Goal: Check status: Check status

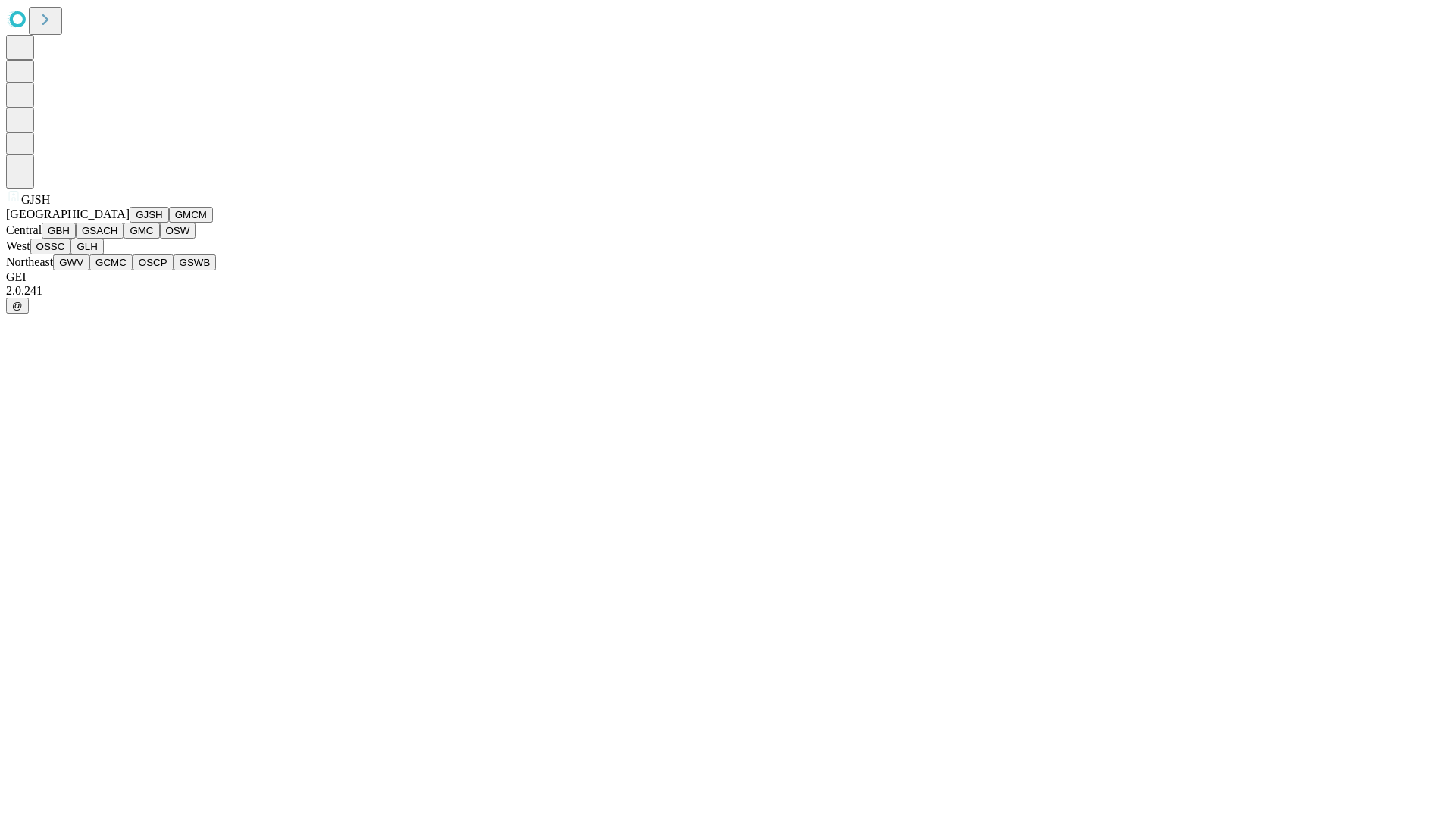
click at [130, 223] on button "GJSH" at bounding box center [149, 215] width 39 height 16
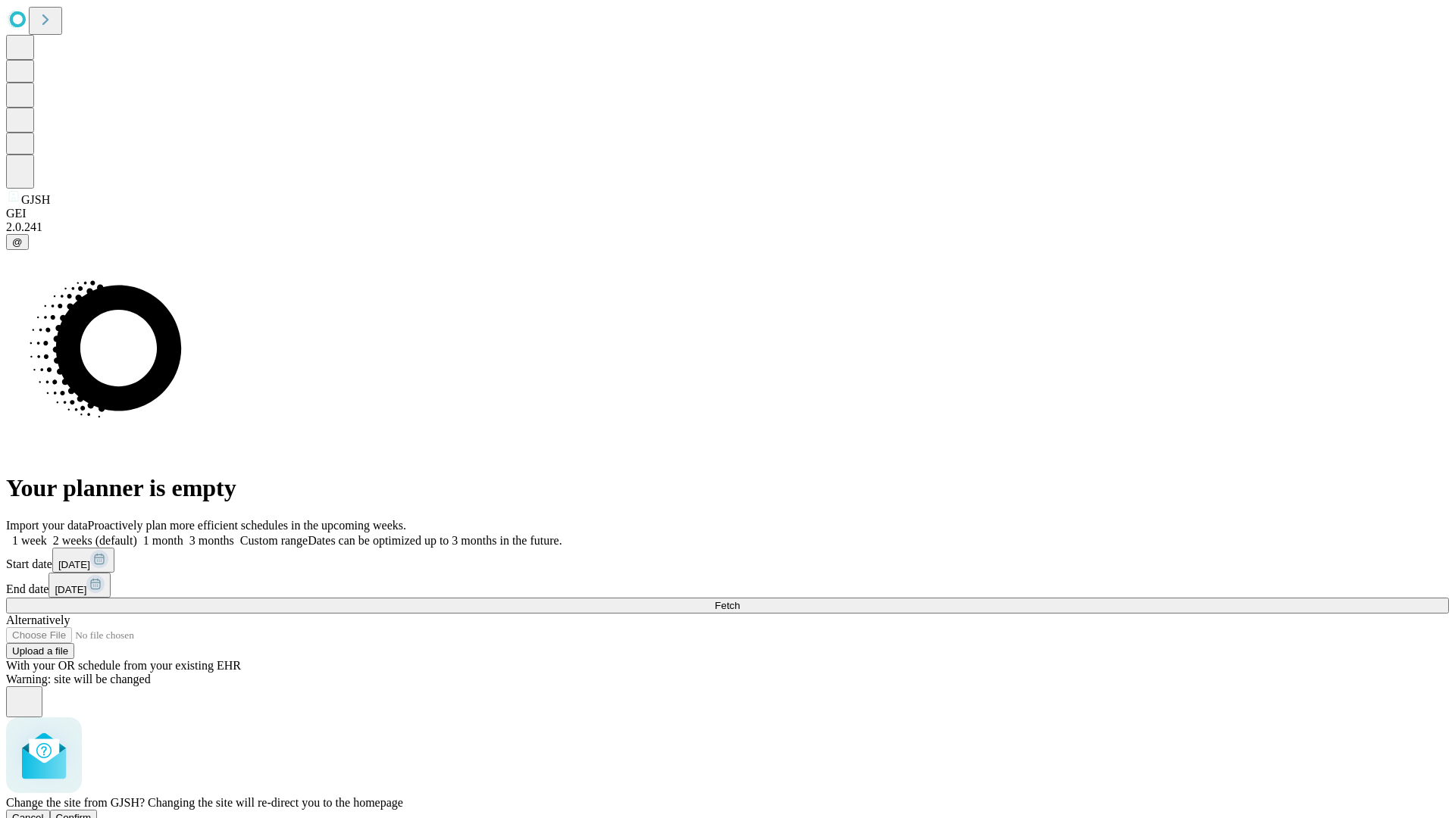
click at [92, 812] on span "Confirm" at bounding box center [74, 817] width 36 height 11
click at [47, 534] on label "1 week" at bounding box center [26, 540] width 41 height 13
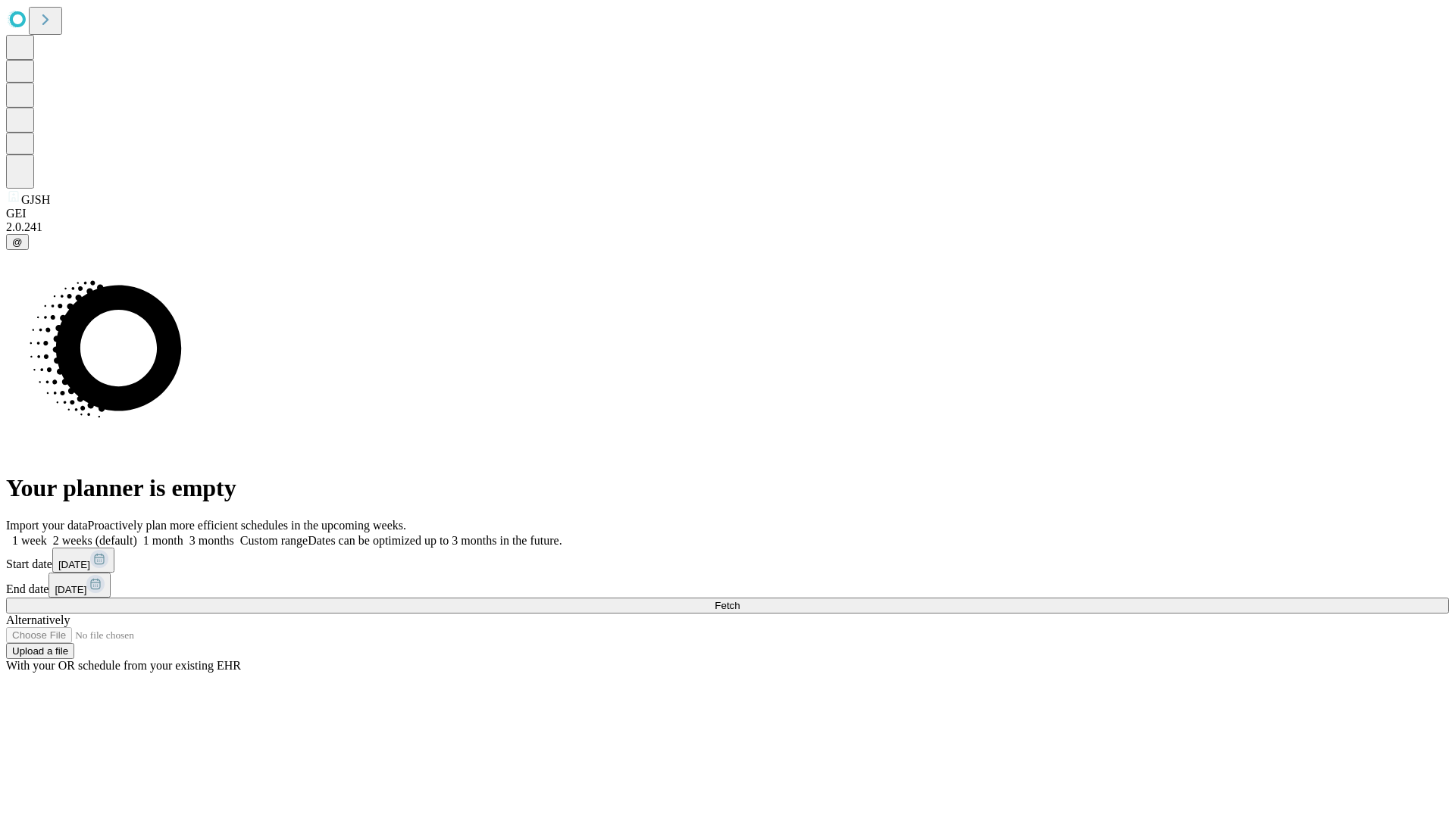
click at [739, 600] on span "Fetch" at bounding box center [726, 605] width 25 height 11
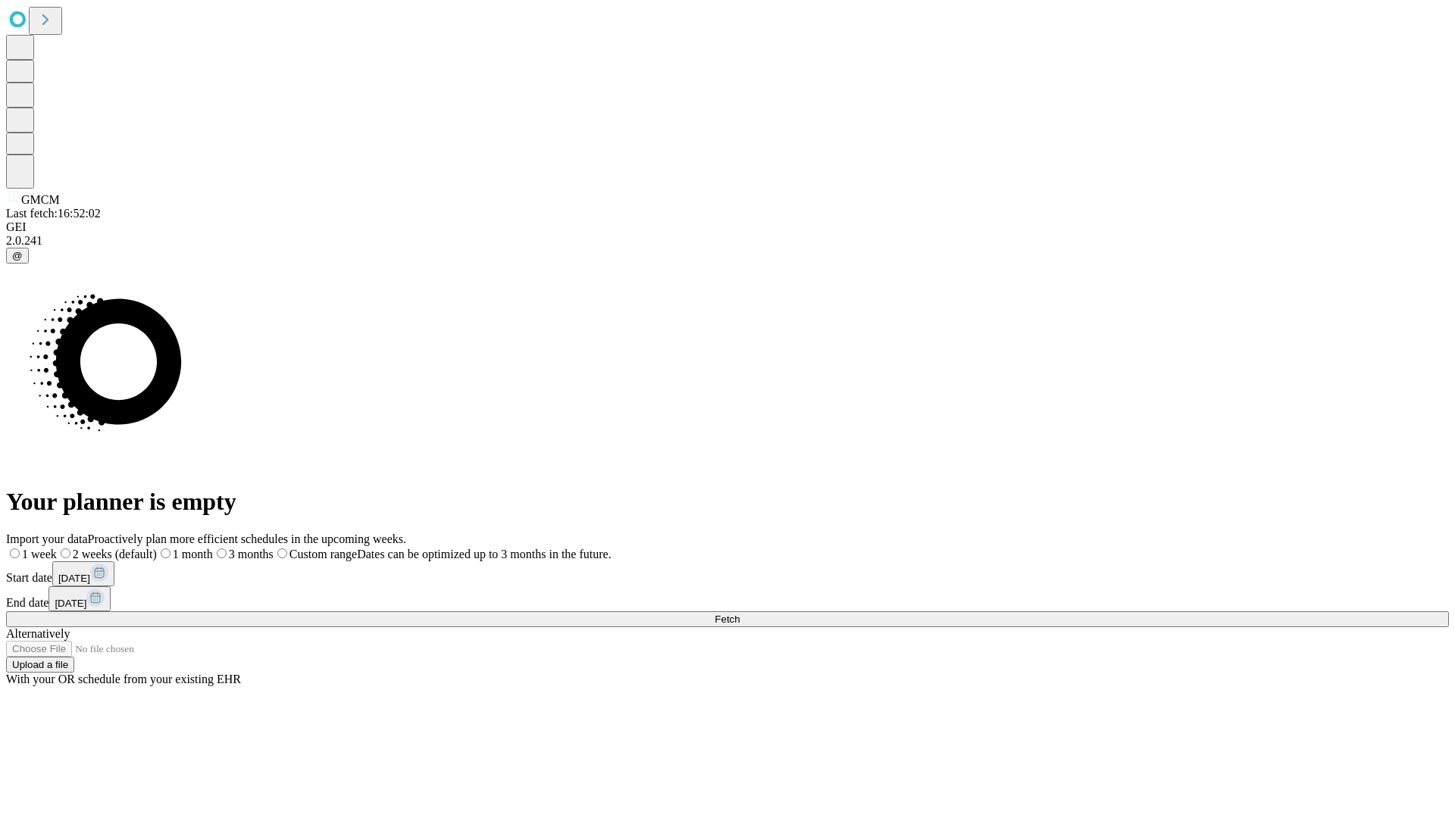
click at [57, 548] on label "1 week" at bounding box center [31, 554] width 51 height 13
click at [739, 614] on span "Fetch" at bounding box center [726, 619] width 25 height 11
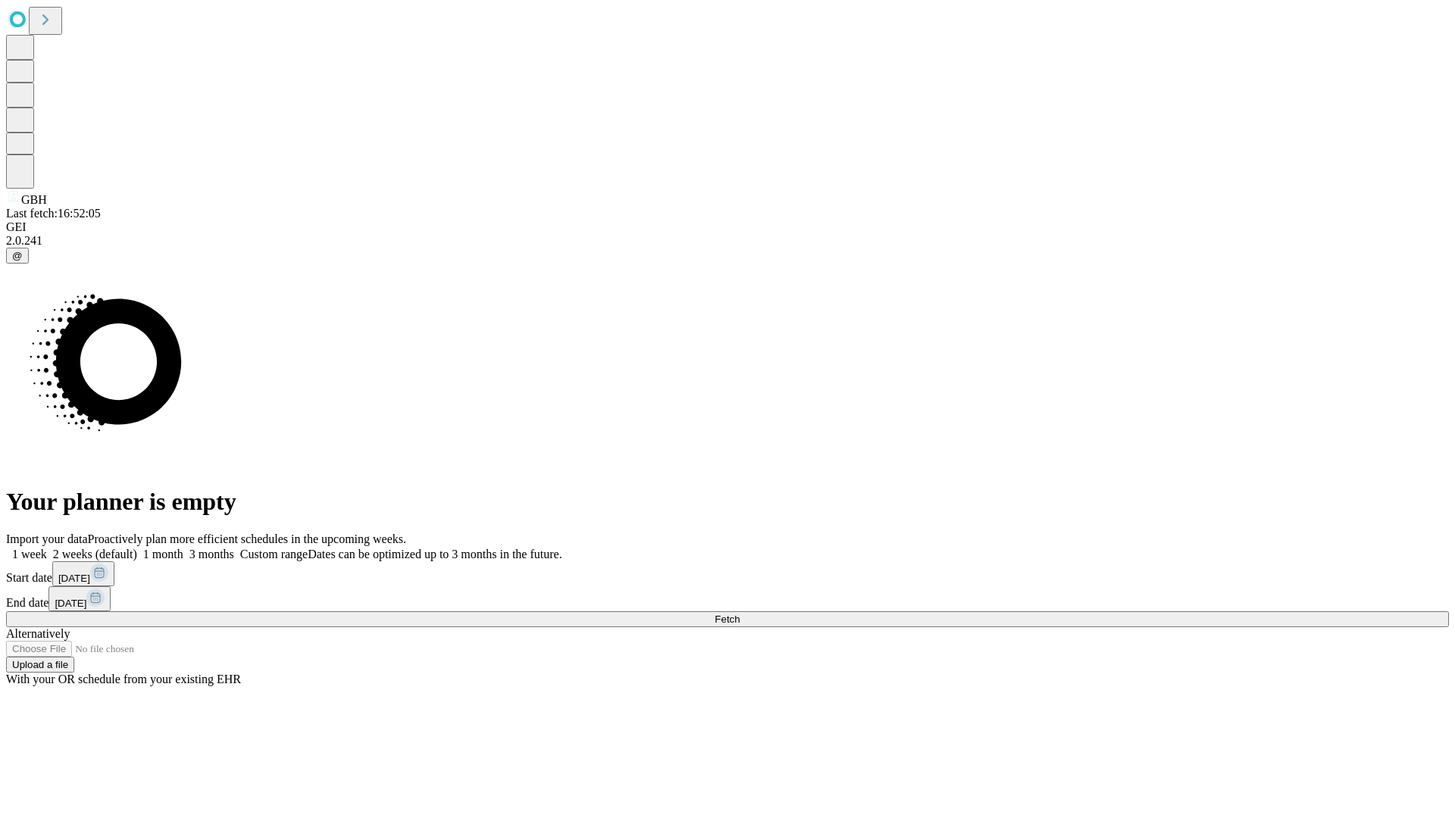
click at [47, 548] on label "1 week" at bounding box center [26, 554] width 41 height 13
click at [739, 614] on span "Fetch" at bounding box center [726, 619] width 25 height 11
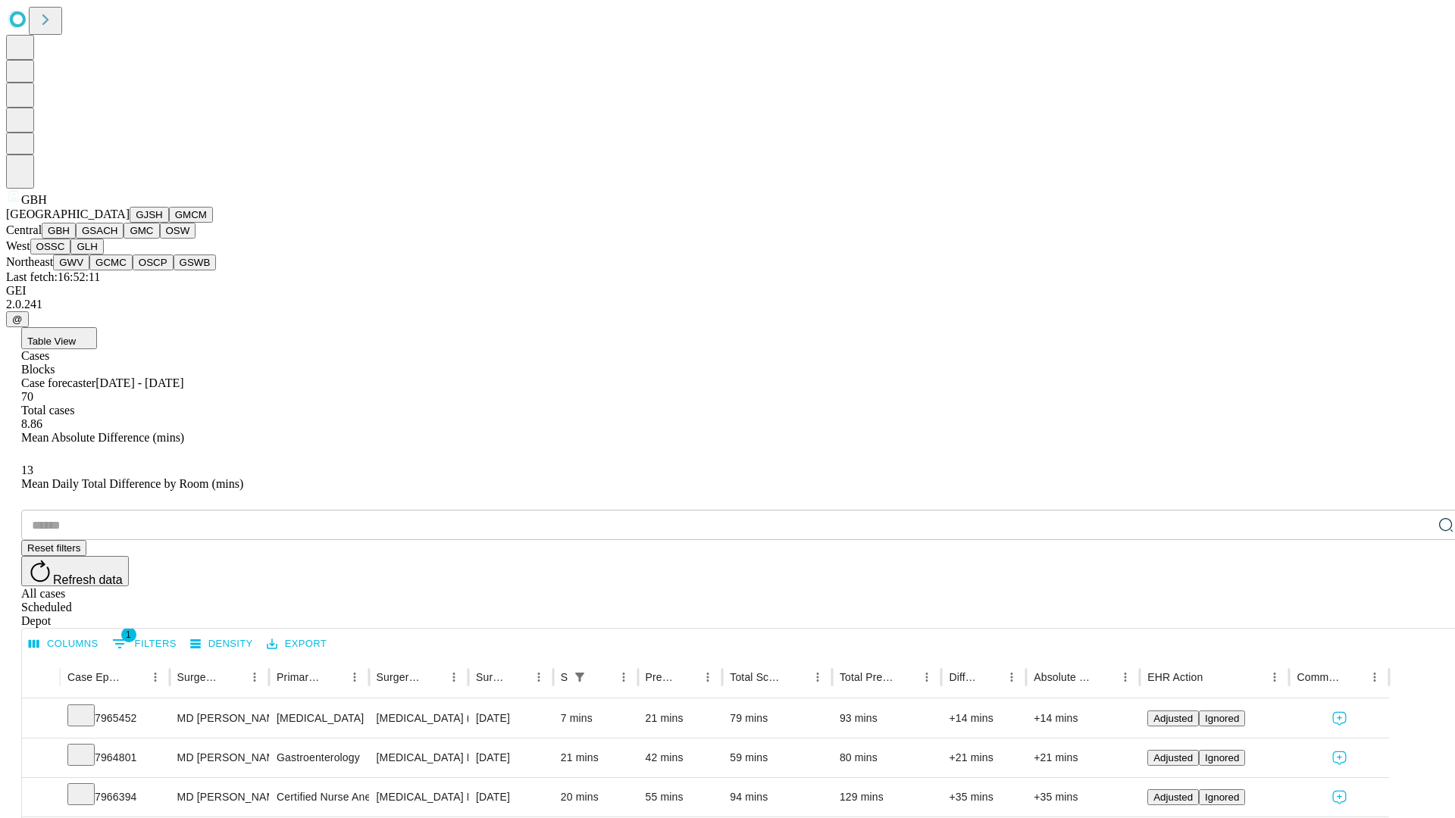
click at [117, 239] on button "GSACH" at bounding box center [100, 231] width 48 height 16
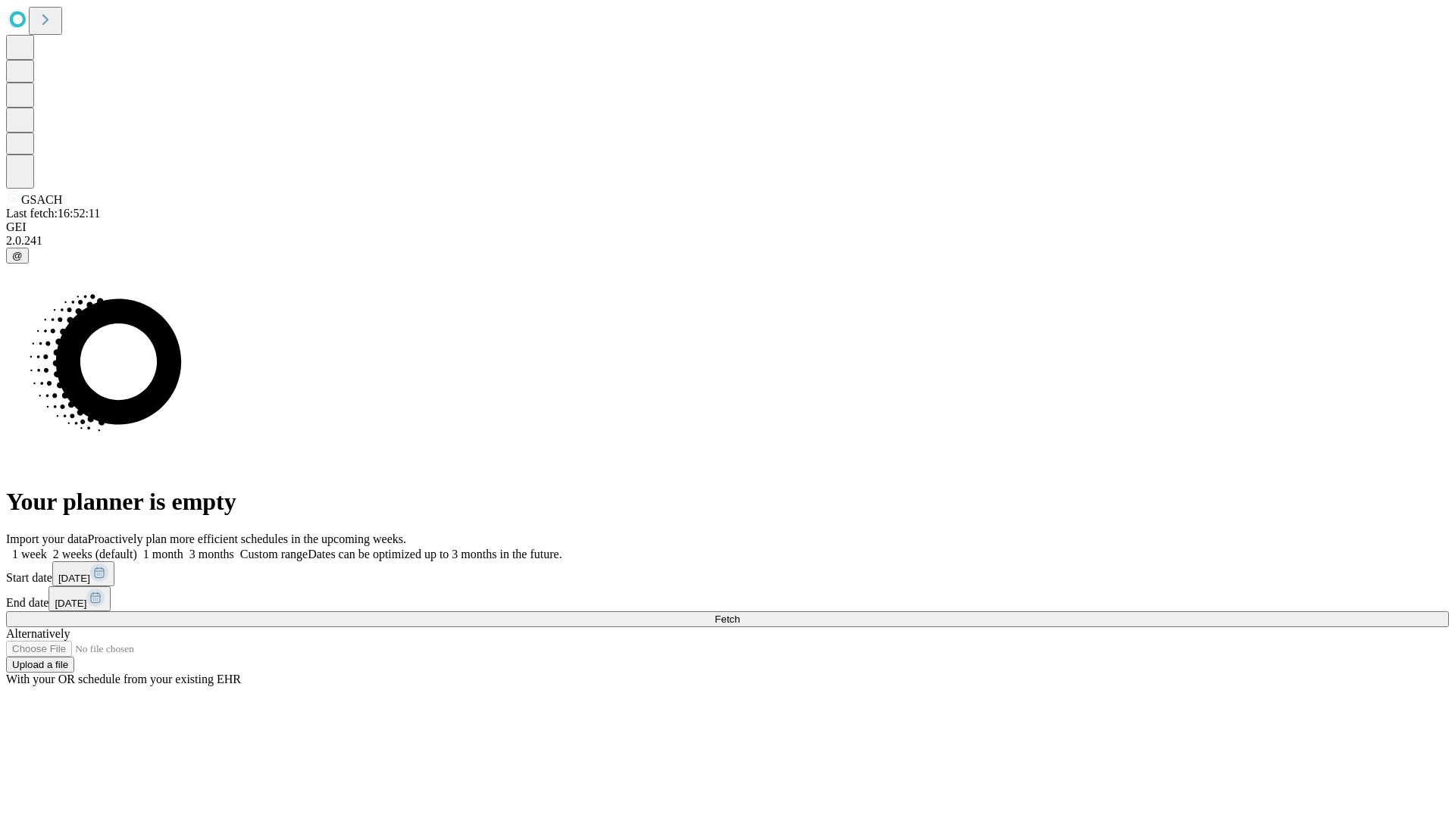
click at [47, 548] on label "1 week" at bounding box center [26, 554] width 41 height 13
click at [739, 614] on span "Fetch" at bounding box center [726, 619] width 25 height 11
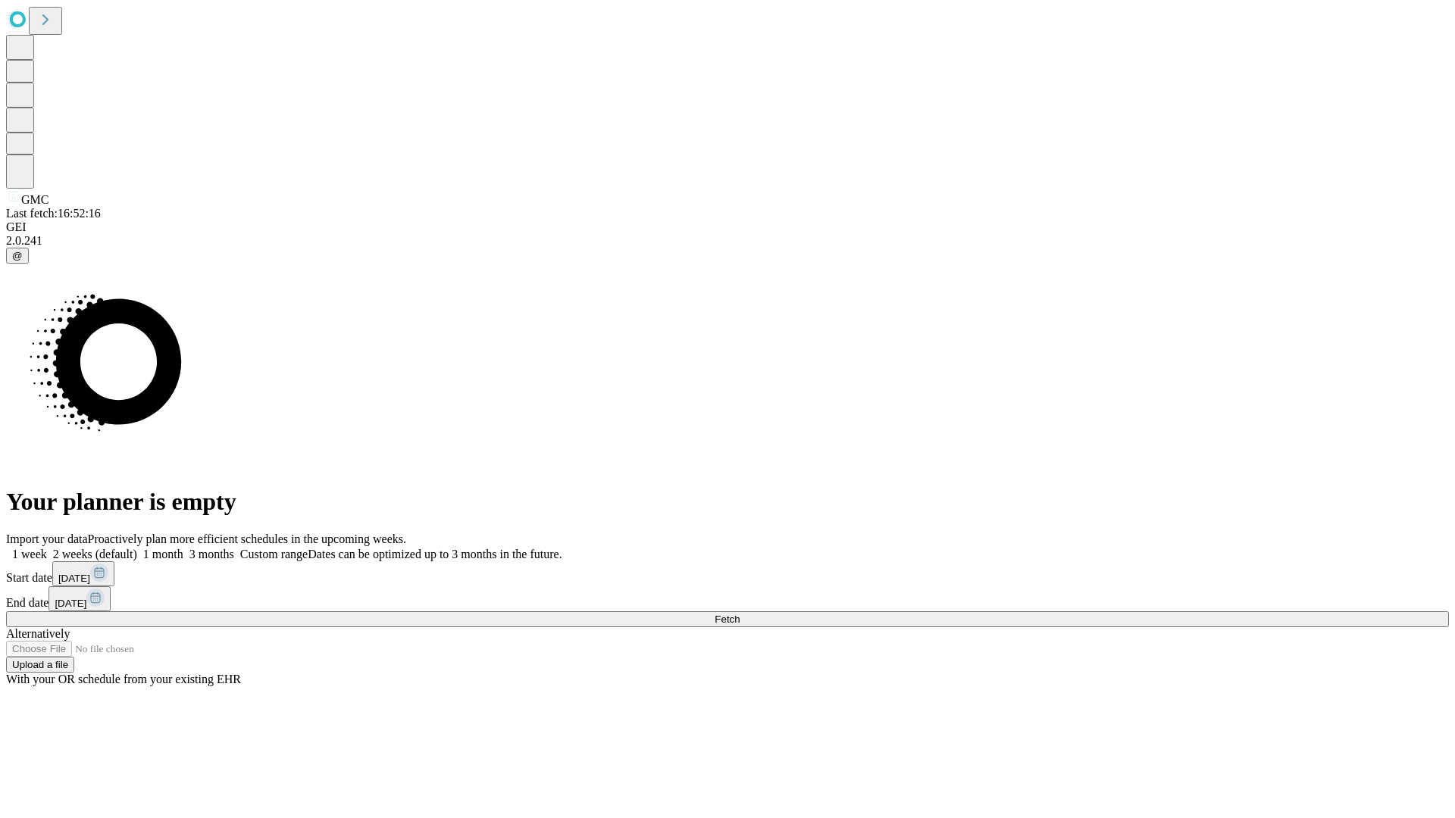
click at [47, 548] on label "1 week" at bounding box center [26, 554] width 41 height 13
click at [739, 614] on span "Fetch" at bounding box center [726, 619] width 25 height 11
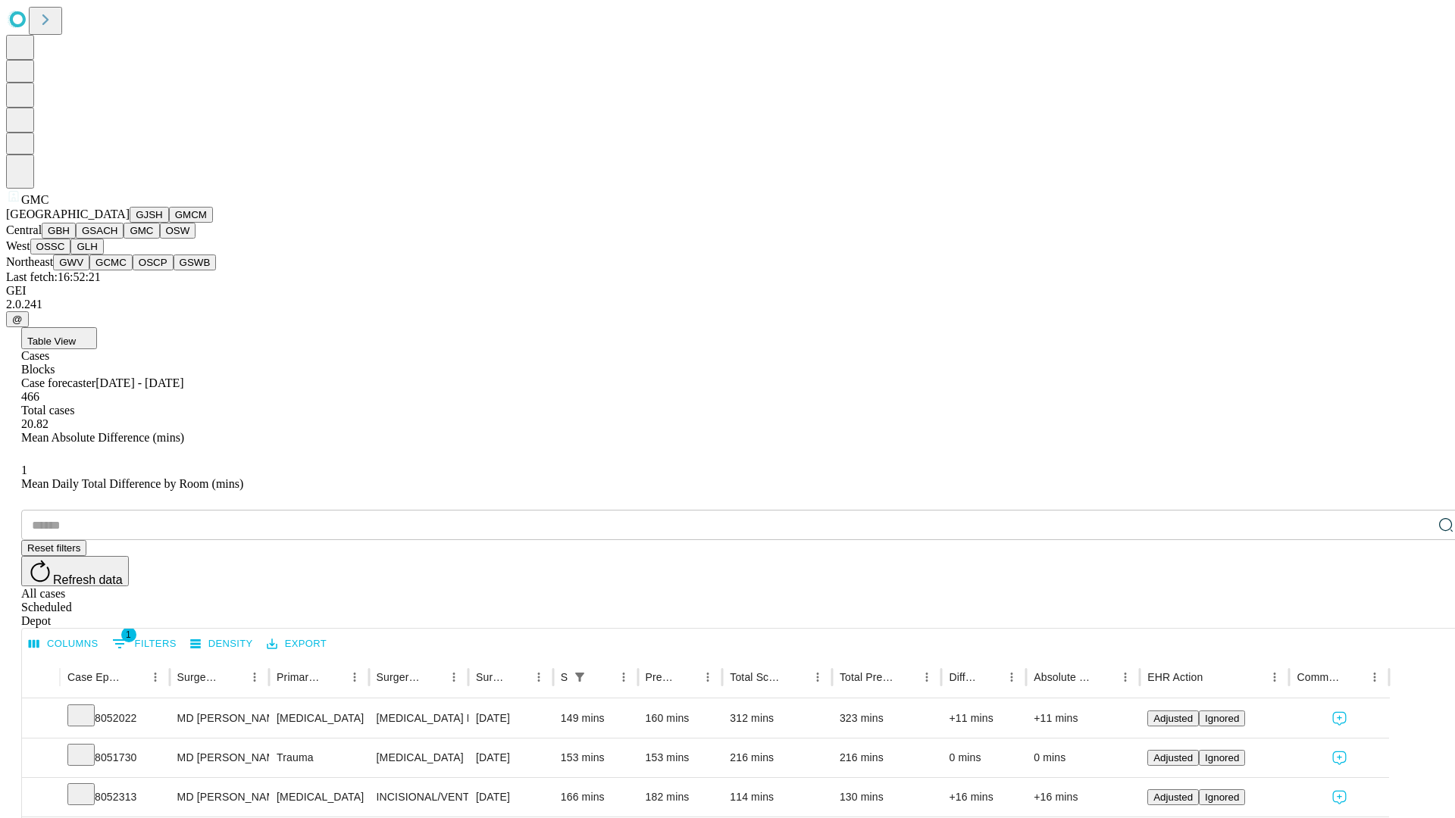
click at [160, 239] on button "OSW" at bounding box center [178, 231] width 36 height 16
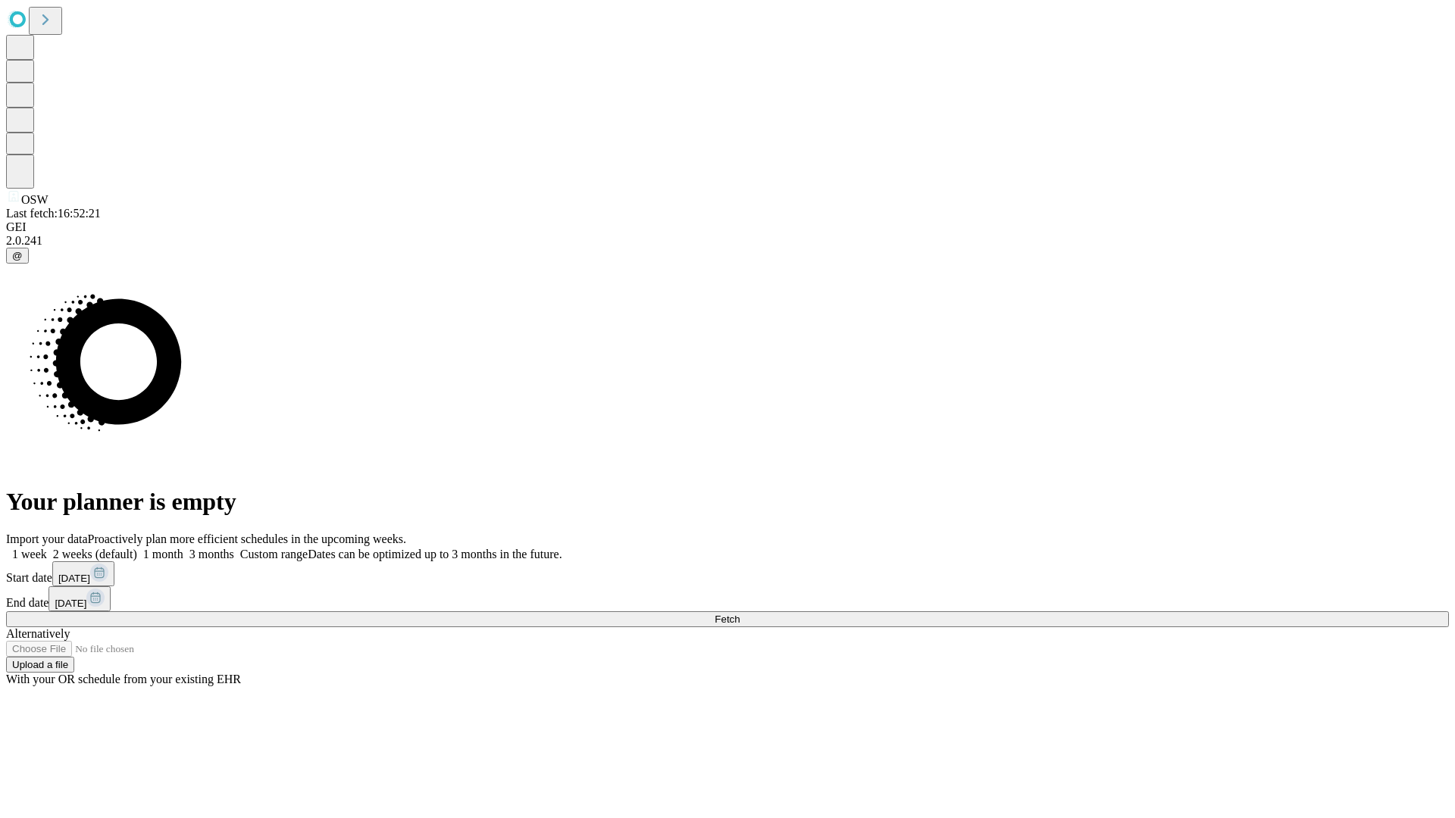
click at [47, 548] on label "1 week" at bounding box center [26, 554] width 41 height 13
click at [739, 614] on span "Fetch" at bounding box center [726, 619] width 25 height 11
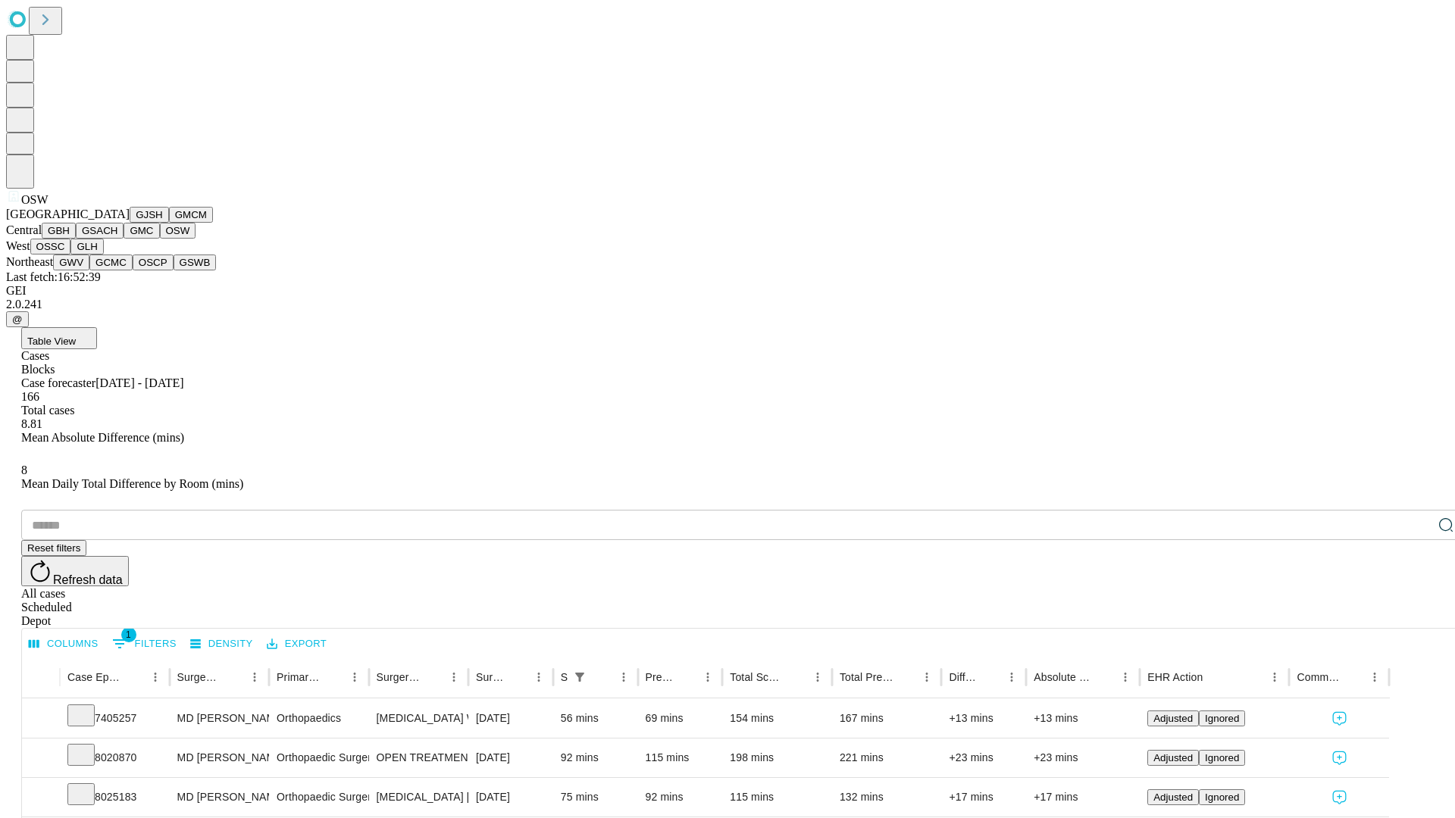
click at [71, 255] on button "OSSC" at bounding box center [50, 247] width 41 height 16
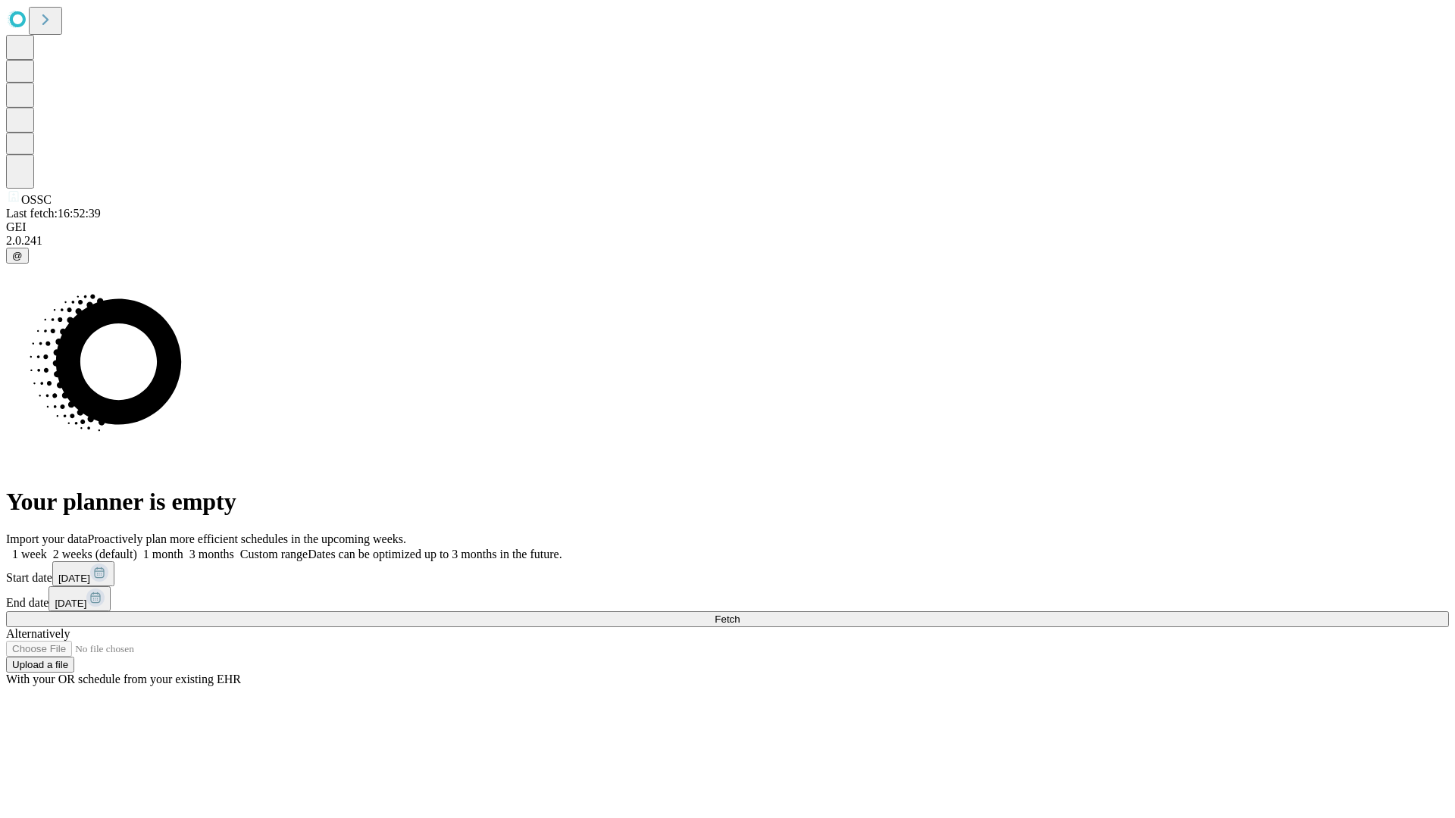
click at [47, 548] on label "1 week" at bounding box center [26, 554] width 41 height 13
click at [739, 614] on span "Fetch" at bounding box center [726, 619] width 25 height 11
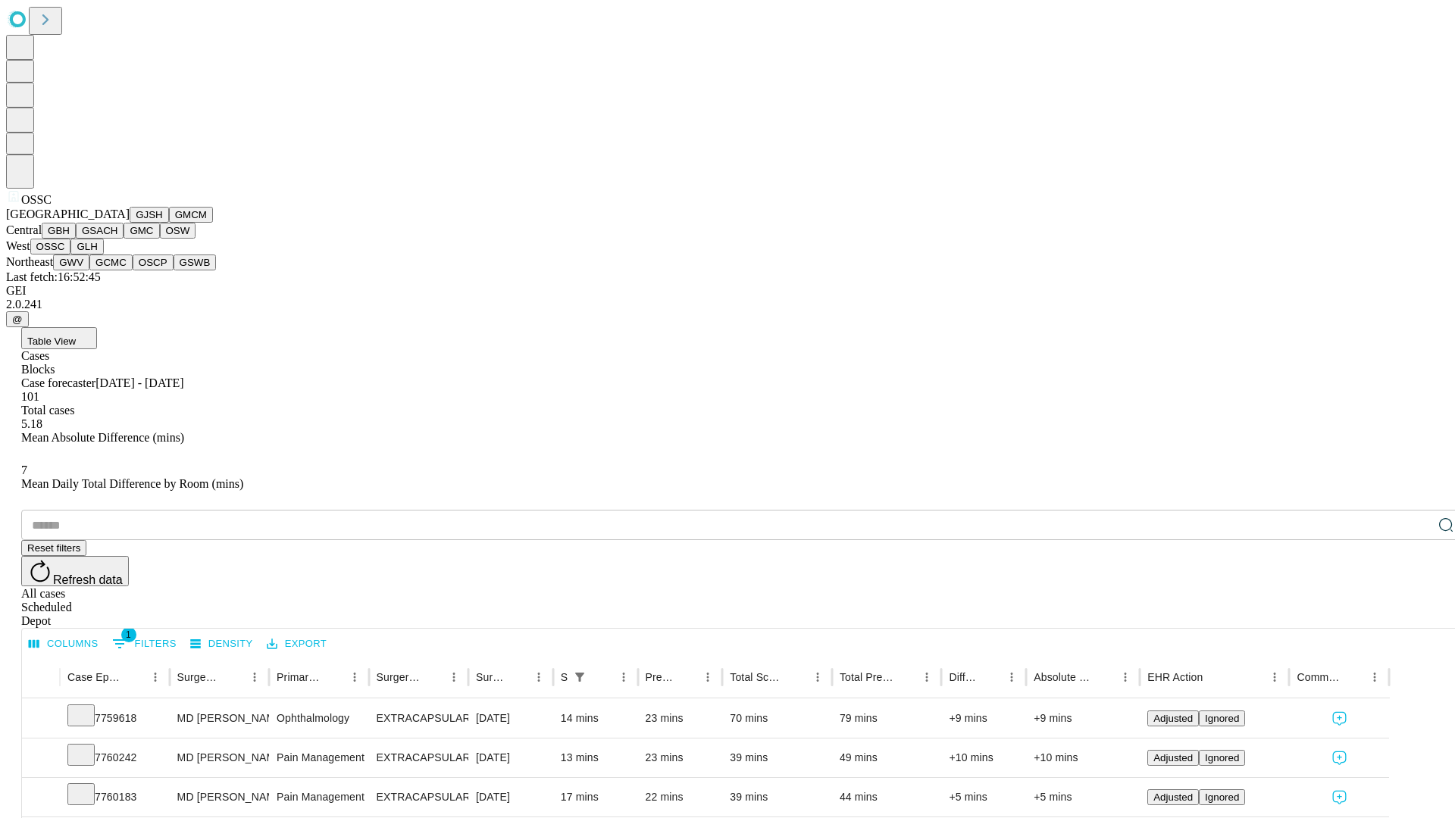
click at [103, 255] on button "GLH" at bounding box center [86, 247] width 33 height 16
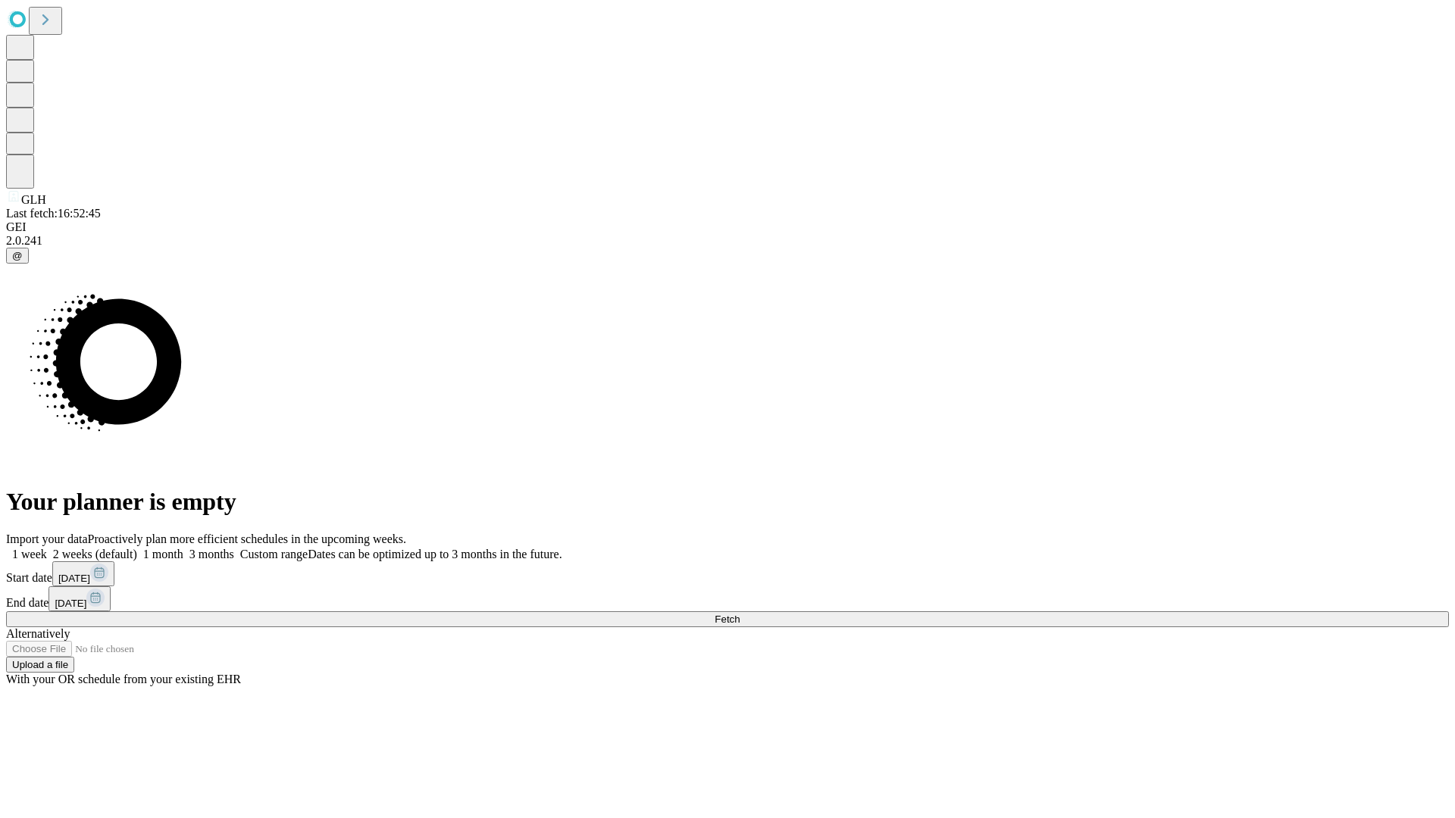
click at [47, 548] on label "1 week" at bounding box center [26, 554] width 41 height 13
click at [739, 614] on span "Fetch" at bounding box center [726, 619] width 25 height 11
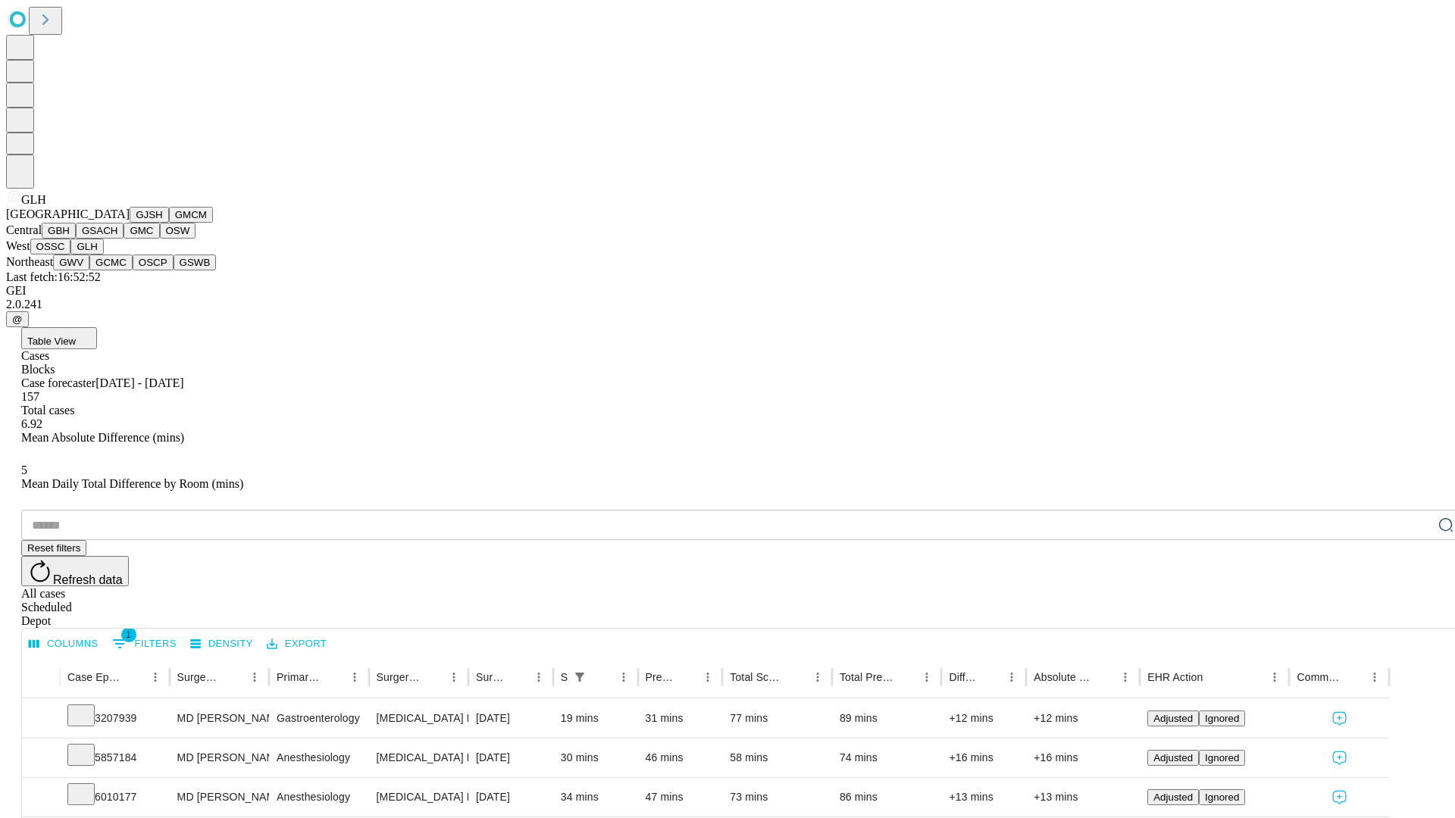
click at [89, 270] on button "GWV" at bounding box center [71, 263] width 36 height 16
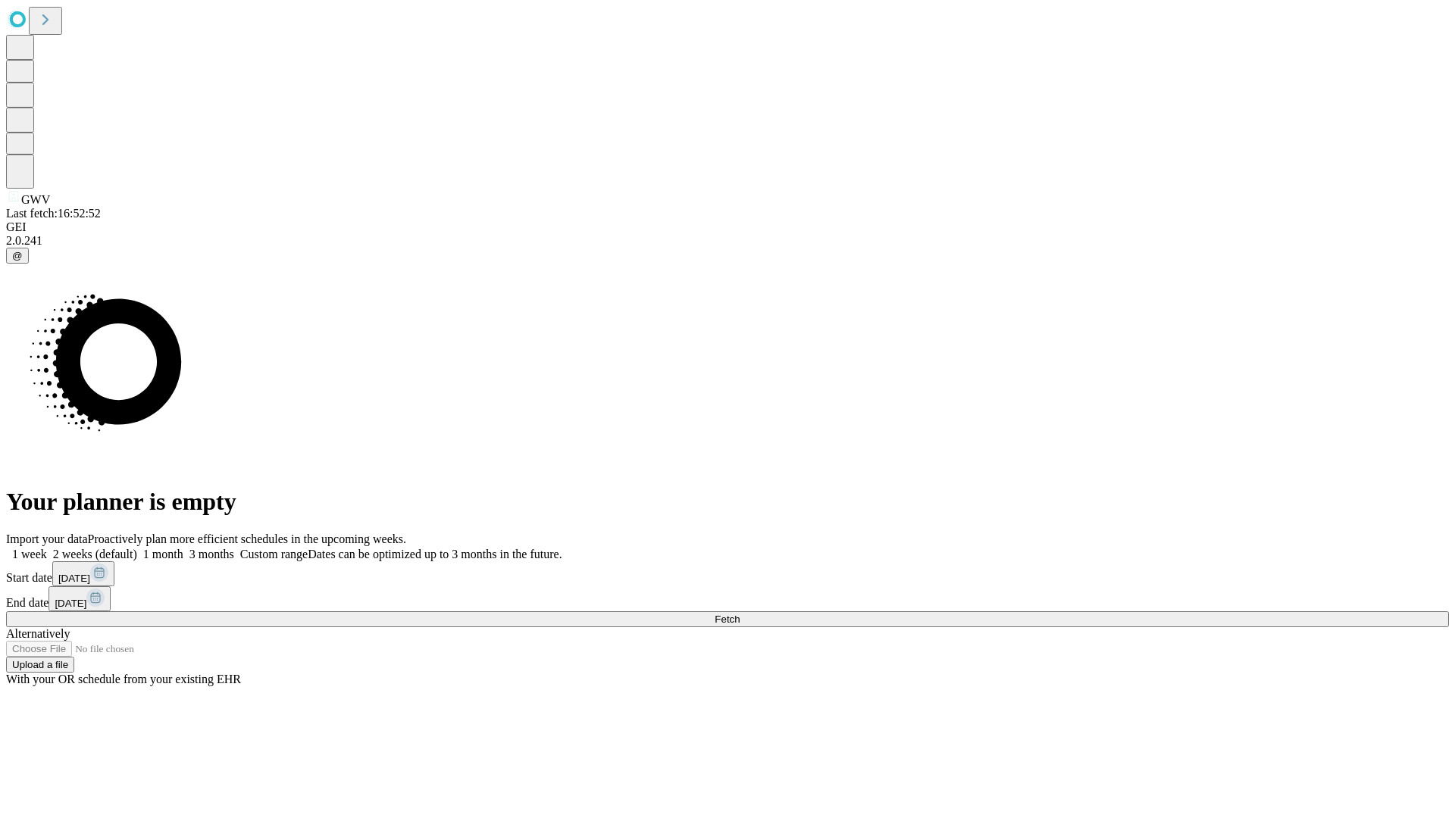
click at [47, 548] on label "1 week" at bounding box center [26, 554] width 41 height 13
click at [739, 614] on span "Fetch" at bounding box center [726, 619] width 25 height 11
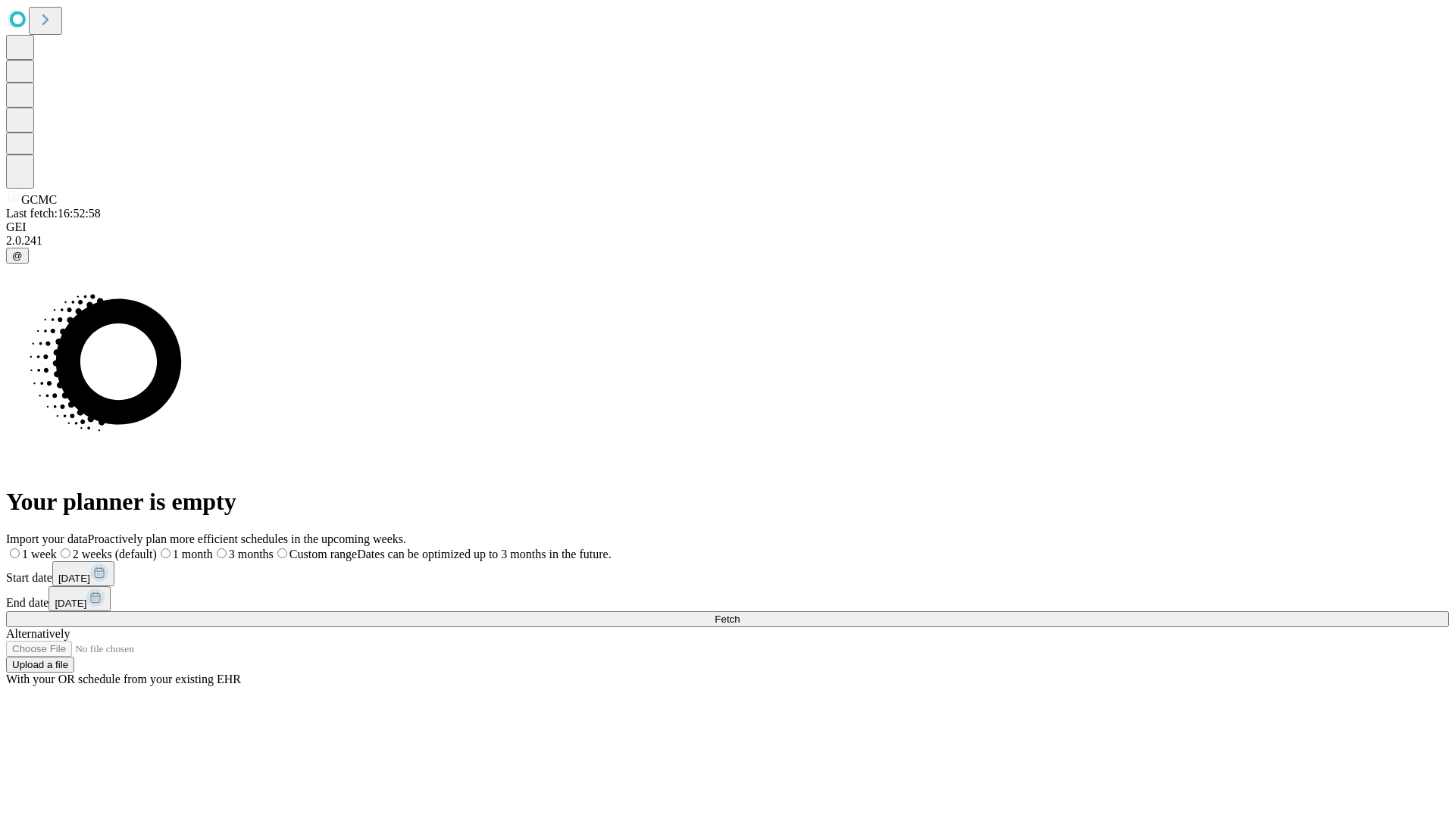
click at [57, 548] on label "1 week" at bounding box center [31, 554] width 51 height 13
click at [739, 614] on span "Fetch" at bounding box center [726, 619] width 25 height 11
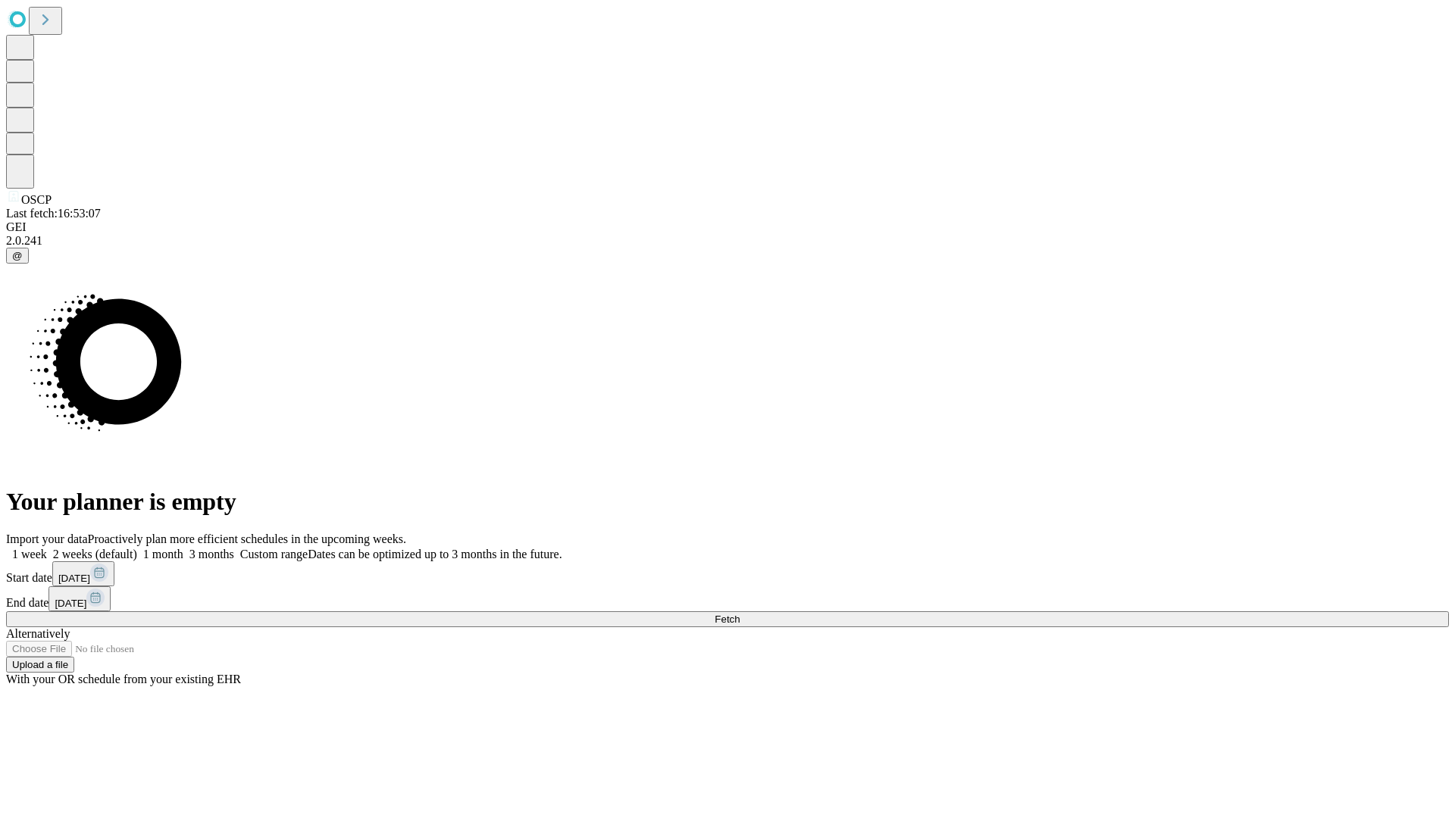
click at [47, 548] on label "1 week" at bounding box center [26, 554] width 41 height 13
click at [739, 614] on span "Fetch" at bounding box center [726, 619] width 25 height 11
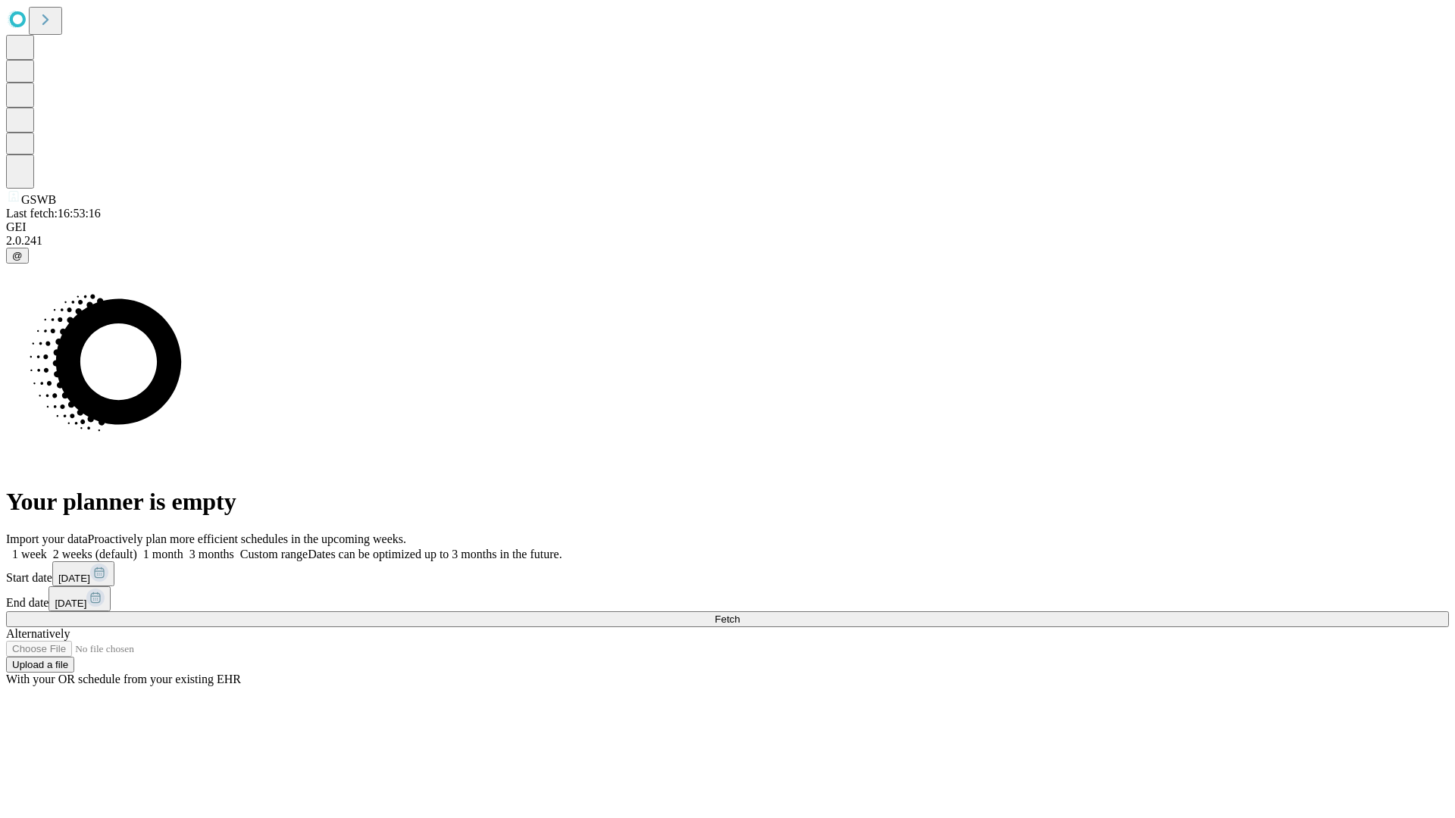
click at [47, 548] on label "1 week" at bounding box center [26, 554] width 41 height 13
click at [739, 614] on span "Fetch" at bounding box center [726, 619] width 25 height 11
